Goal: Task Accomplishment & Management: Use online tool/utility

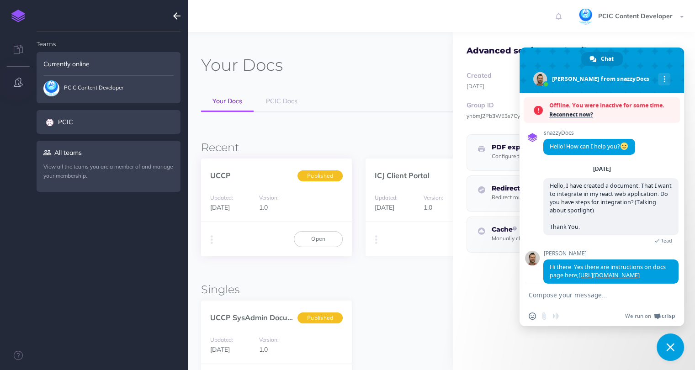
scroll to position [27, 0]
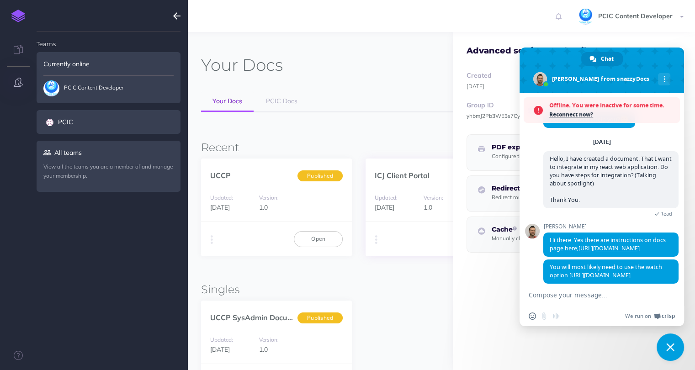
click at [423, 252] on div "Duplicate Export PDF Beta Markdown Beta Advanced Archive Open" at bounding box center [441, 239] width 151 height 34
click at [394, 184] on div "Updated: [DATE] Version: 1.0" at bounding box center [441, 202] width 151 height 39
click at [419, 171] on p "ICJ Client Portal" at bounding box center [402, 175] width 55 height 10
click at [467, 104] on strong "Group ID" at bounding box center [480, 105] width 27 height 8
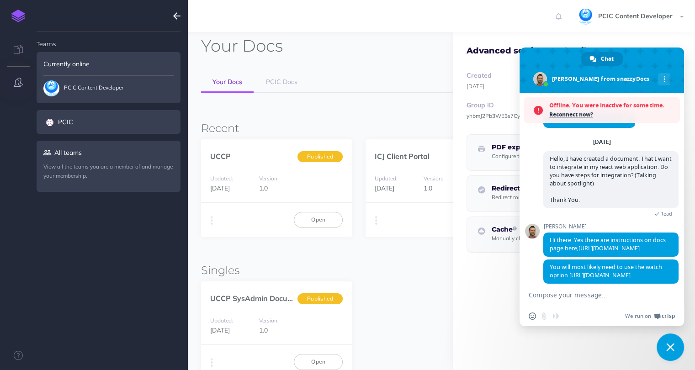
scroll to position [0, 0]
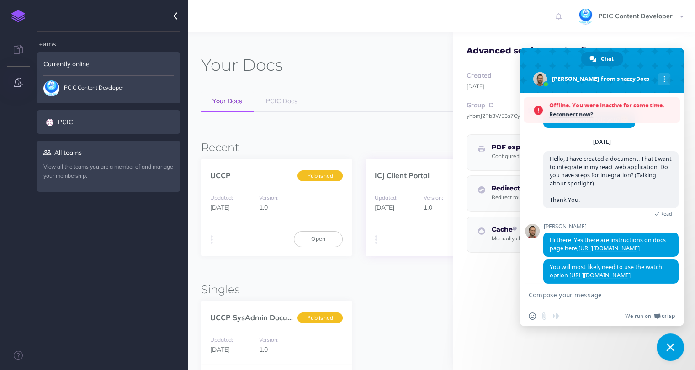
click at [405, 163] on div "ICJ Client Portal Published" at bounding box center [441, 171] width 151 height 24
click at [670, 343] on span "Close chat" at bounding box center [670, 347] width 27 height 27
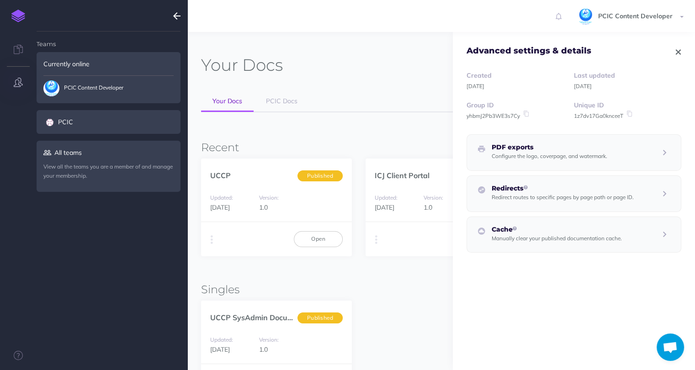
drag, startPoint x: 672, startPoint y: 49, endPoint x: 654, endPoint y: 60, distance: 20.9
click at [676, 49] on icon "button" at bounding box center [678, 52] width 5 height 6
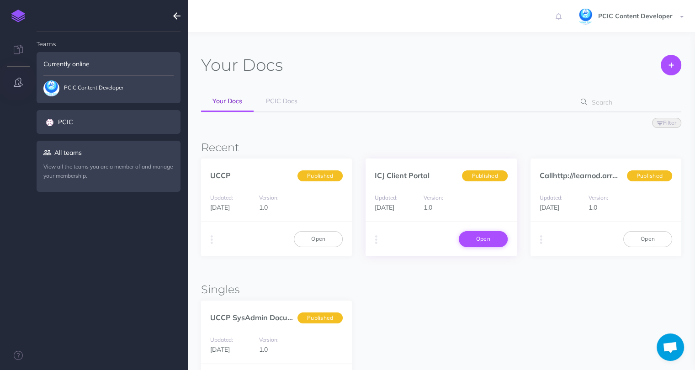
click at [483, 239] on link "Open" at bounding box center [483, 239] width 49 height 16
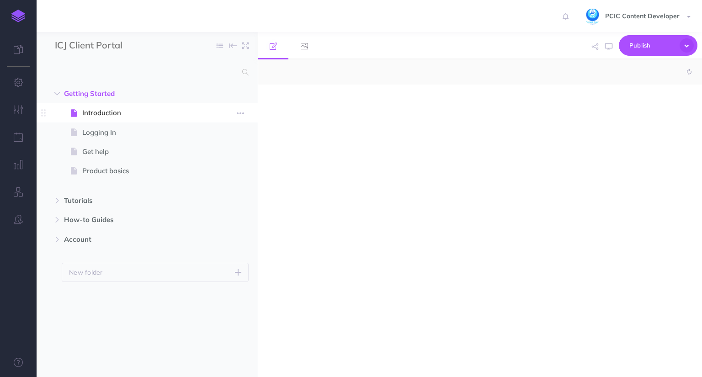
select select "null"
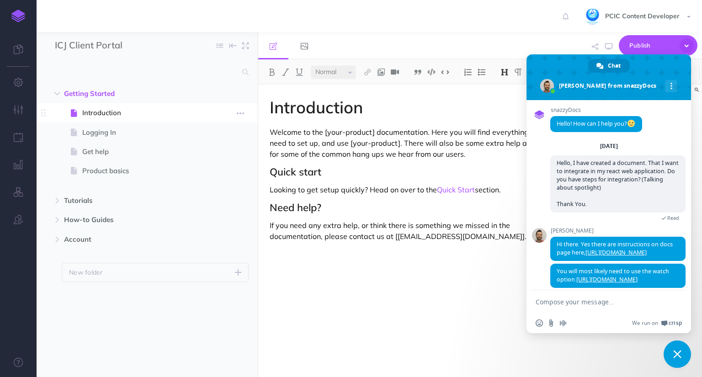
scroll to position [27, 0]
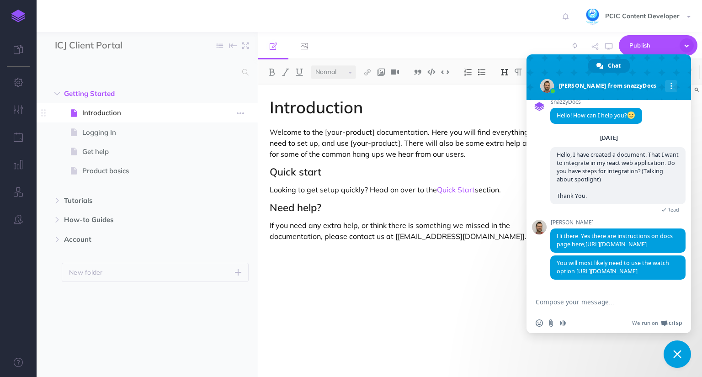
click at [85, 114] on span "Introduction" at bounding box center [142, 112] width 121 height 11
click at [131, 133] on span "Logging In" at bounding box center [142, 132] width 121 height 11
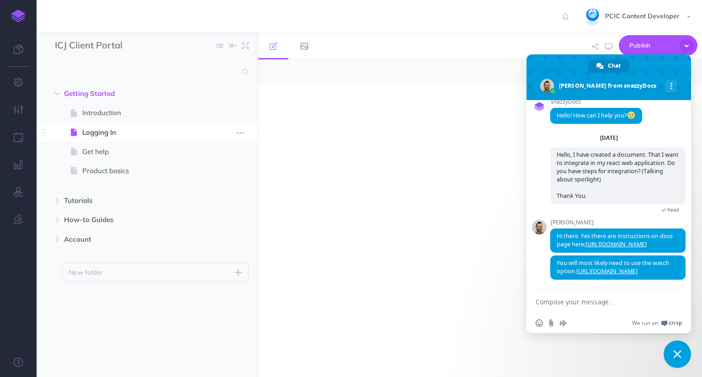
select select "null"
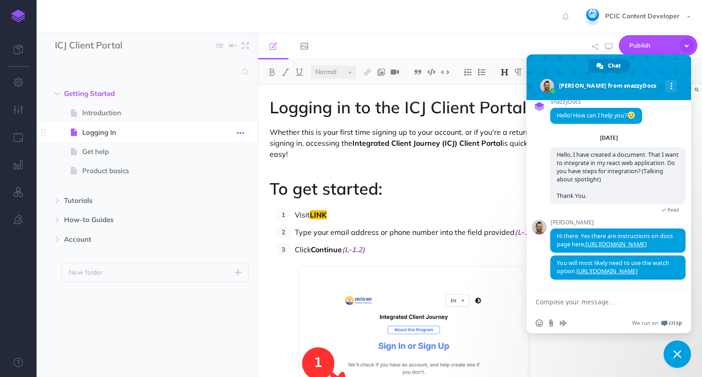
click at [241, 132] on icon "button" at bounding box center [240, 133] width 7 height 11
click at [217, 195] on link "Settings" at bounding box center [214, 194] width 69 height 15
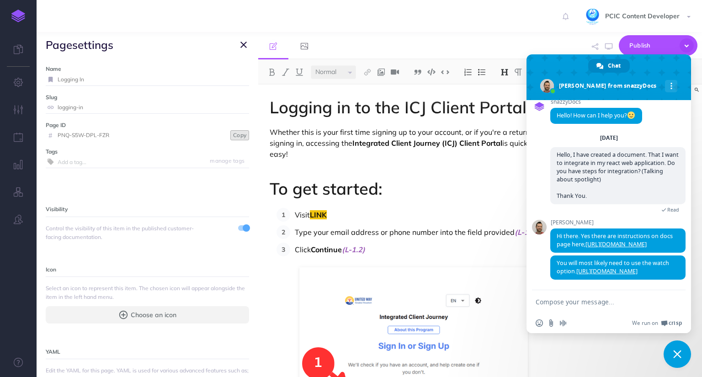
click at [232, 136] on button "Copy" at bounding box center [239, 135] width 19 height 10
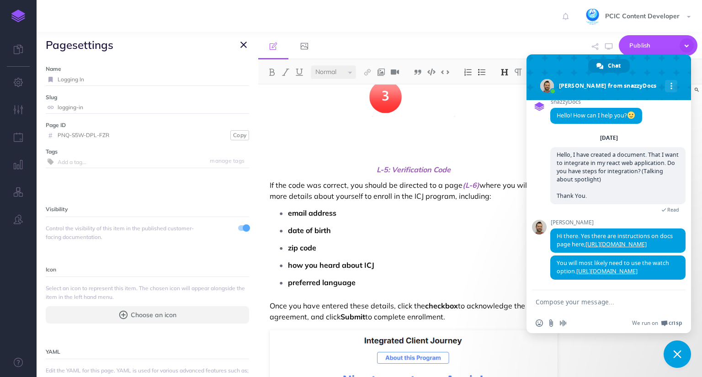
scroll to position [2195, 0]
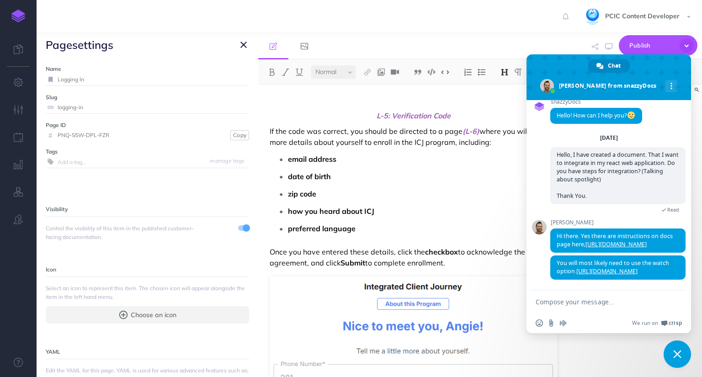
click at [245, 43] on icon "button" at bounding box center [243, 44] width 6 height 11
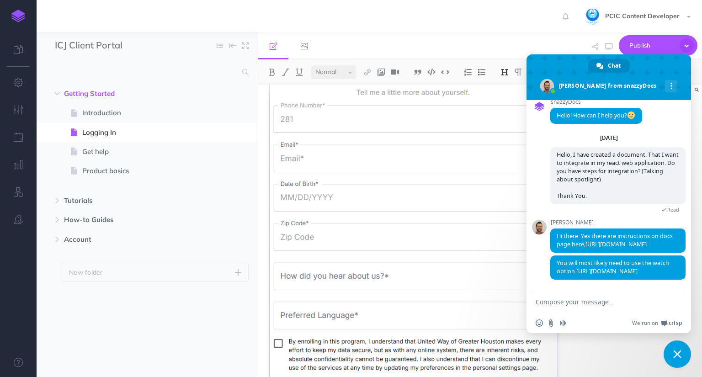
scroll to position [2533, 0]
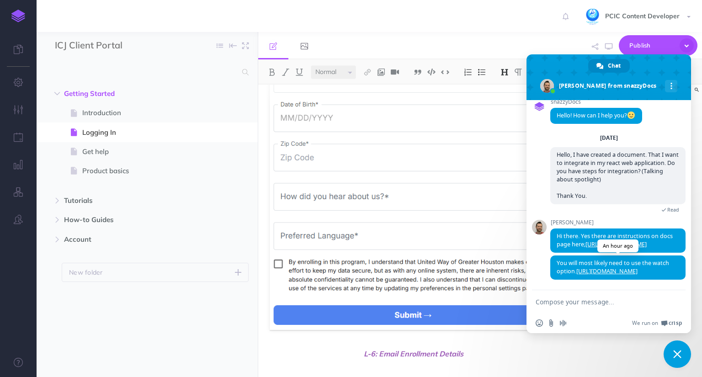
click at [624, 267] on link "[URL][DOMAIN_NAME]" at bounding box center [607, 271] width 61 height 8
click at [100, 153] on span "Get help" at bounding box center [142, 151] width 121 height 11
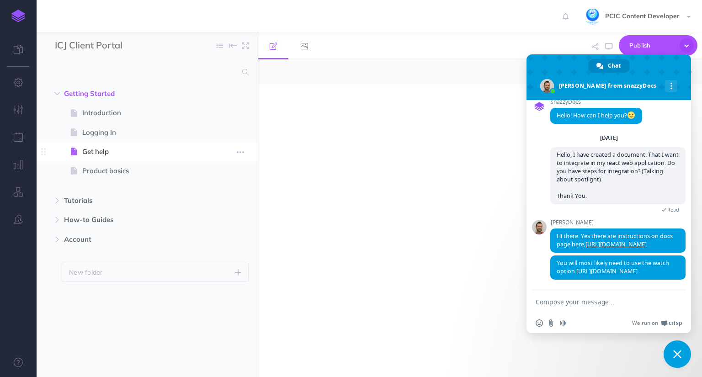
select select "null"
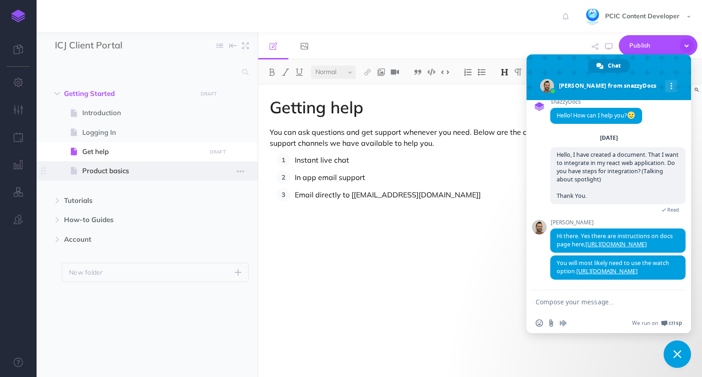
click at [111, 175] on span "Product basics" at bounding box center [142, 171] width 121 height 11
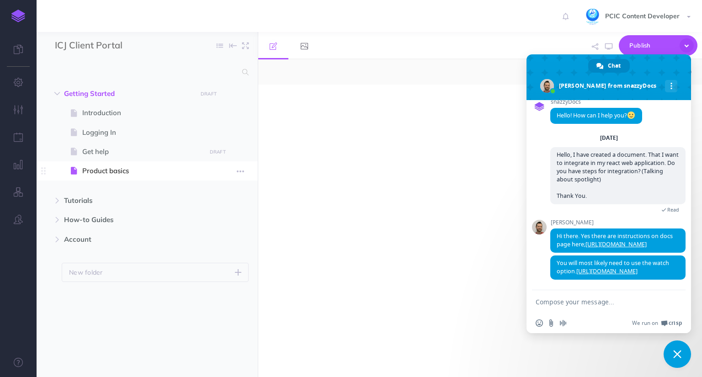
select select "null"
